Goal: Task Accomplishment & Management: Manage account settings

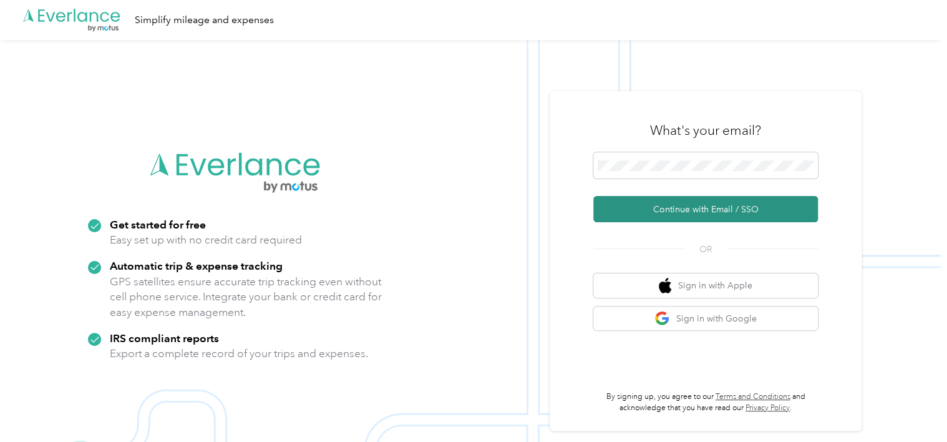
click at [659, 210] on button "Continue with Email / SSO" at bounding box center [705, 209] width 225 height 26
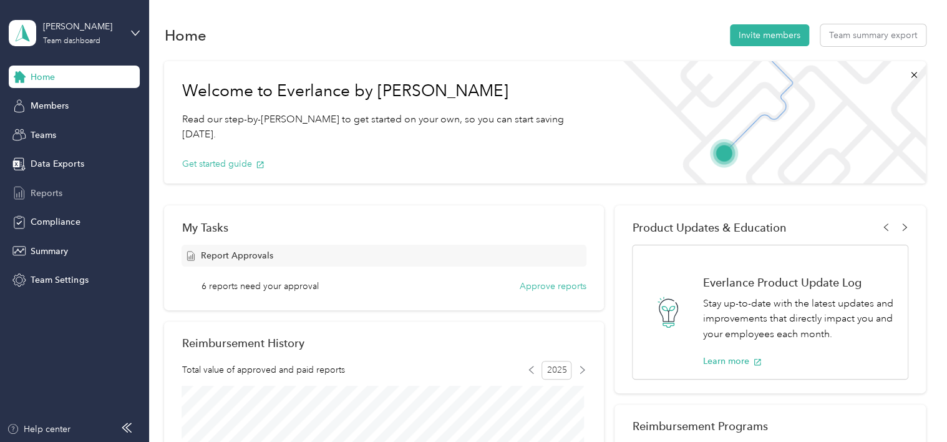
click at [51, 190] on span "Reports" at bounding box center [47, 193] width 32 height 13
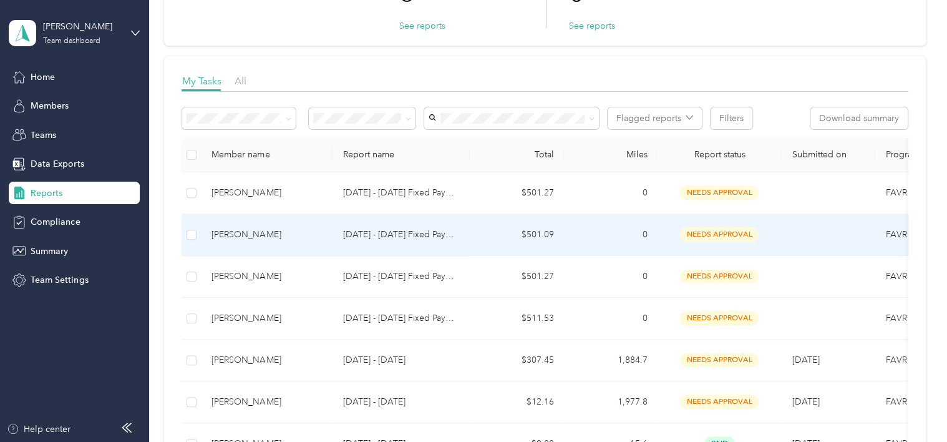
scroll to position [187, 0]
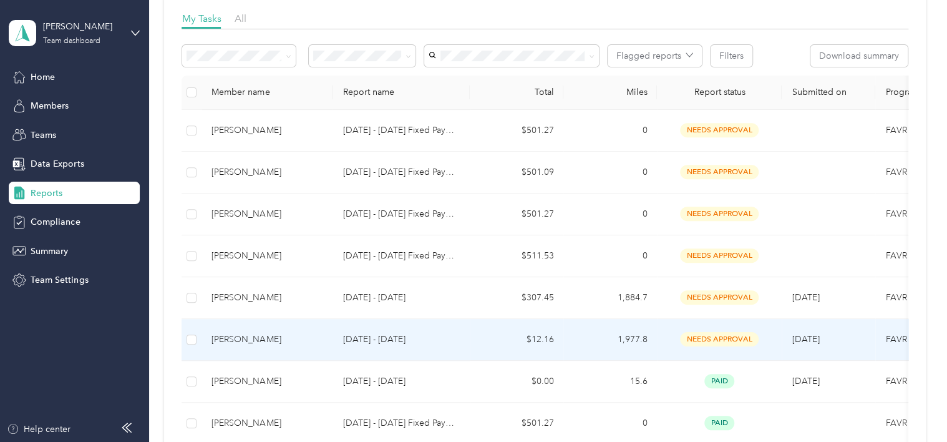
click at [252, 334] on div "[PERSON_NAME]" at bounding box center [267, 340] width 111 height 14
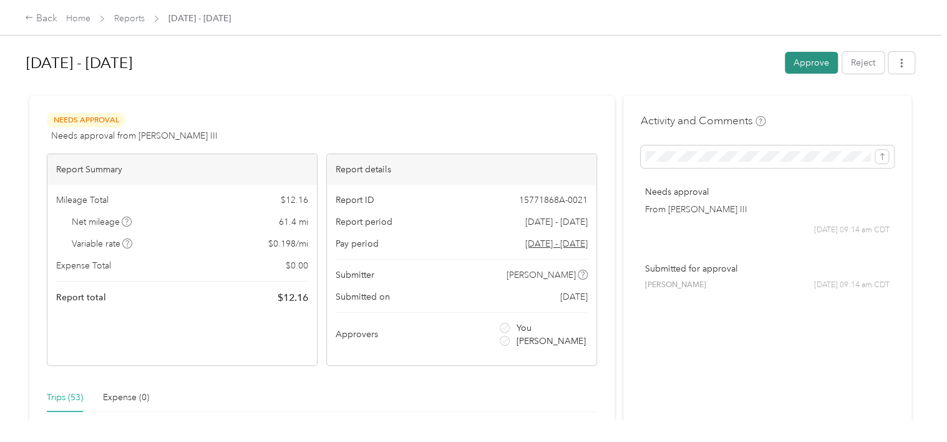
click at [817, 63] on button "Approve" at bounding box center [811, 63] width 53 height 22
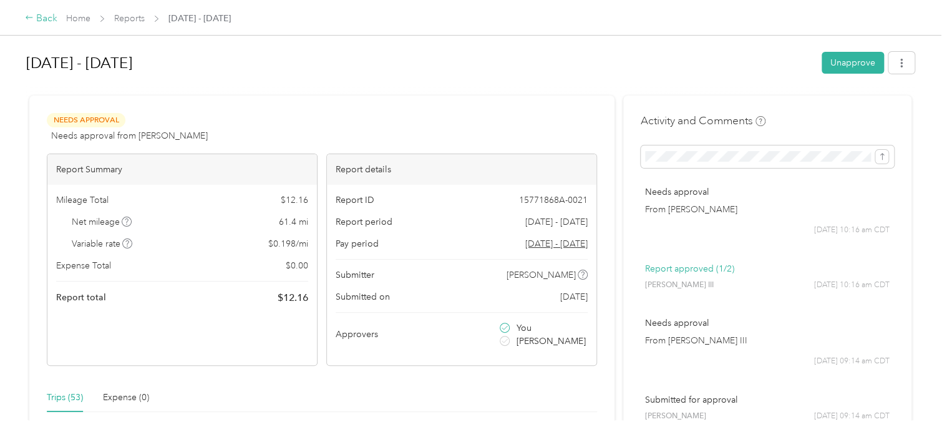
click at [32, 16] on icon at bounding box center [29, 17] width 9 height 9
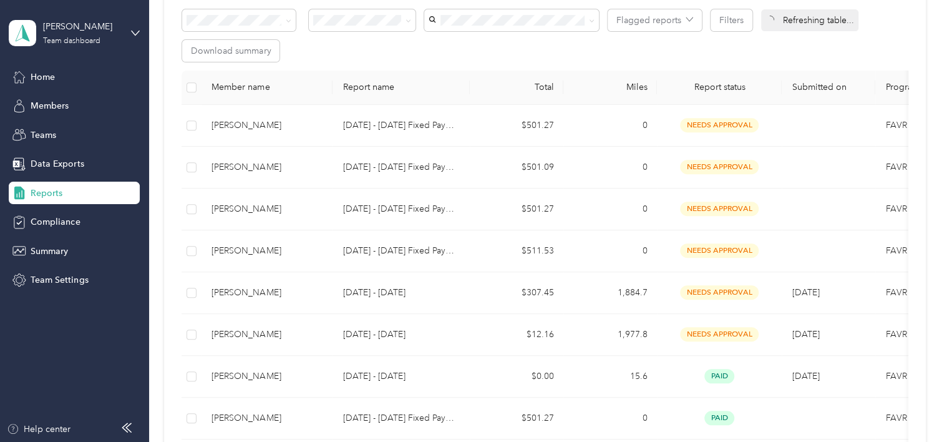
scroll to position [250, 0]
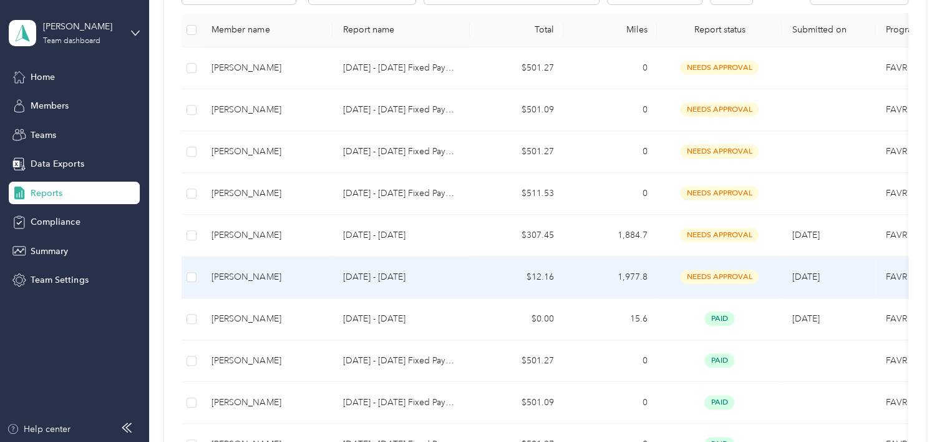
click at [255, 275] on div "[PERSON_NAME]" at bounding box center [267, 277] width 111 height 14
